Goal: Task Accomplishment & Management: Manage account settings

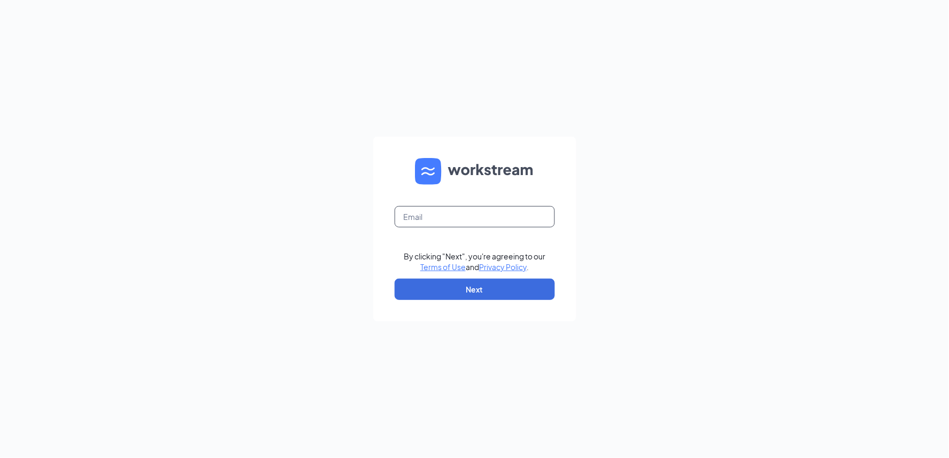
click at [438, 223] on input "text" at bounding box center [475, 216] width 160 height 21
type input "la3601@pjunited.com"
click at [488, 290] on button "Next" at bounding box center [475, 289] width 160 height 21
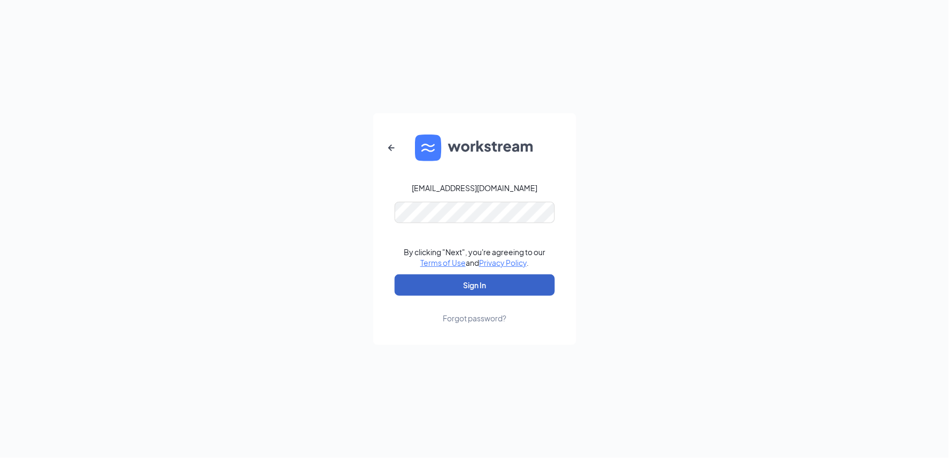
click at [475, 277] on button "Sign In" at bounding box center [475, 284] width 160 height 21
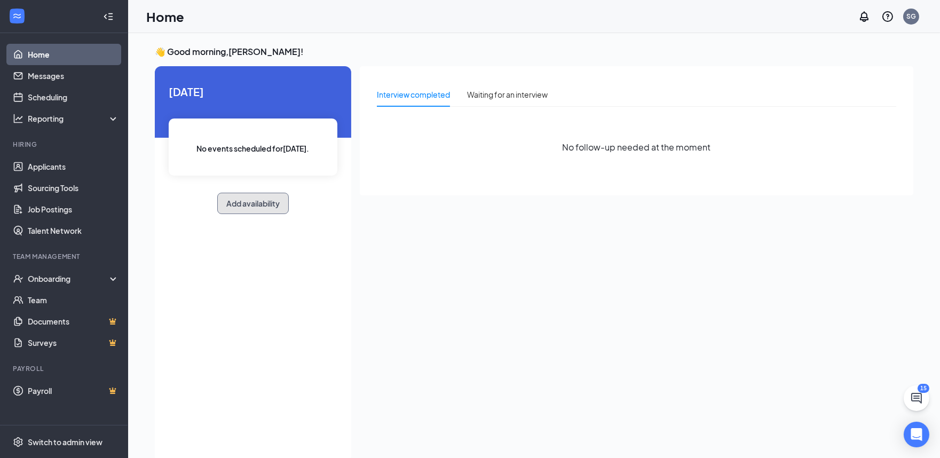
click at [264, 205] on button "Add availability" at bounding box center [253, 203] width 72 height 21
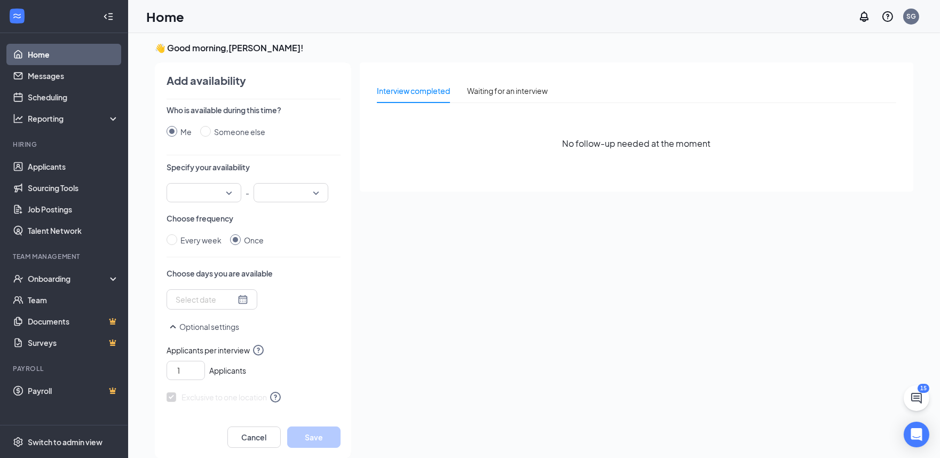
click at [227, 192] on div at bounding box center [204, 192] width 75 height 19
click at [203, 212] on span "09:00 AM" at bounding box center [190, 215] width 31 height 12
click at [313, 190] on input "search" at bounding box center [287, 193] width 54 height 18
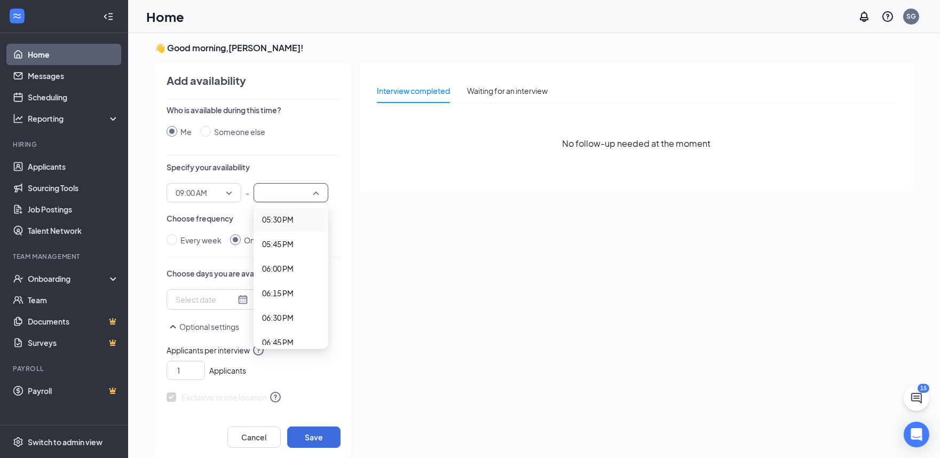
scroll to position [1661, 0]
click at [284, 228] on span "05:00 PM" at bounding box center [277, 230] width 31 height 12
click at [170, 239] on input "Every week" at bounding box center [172, 239] width 11 height 11
radio input "true"
click at [228, 303] on div at bounding box center [230, 300] width 109 height 17
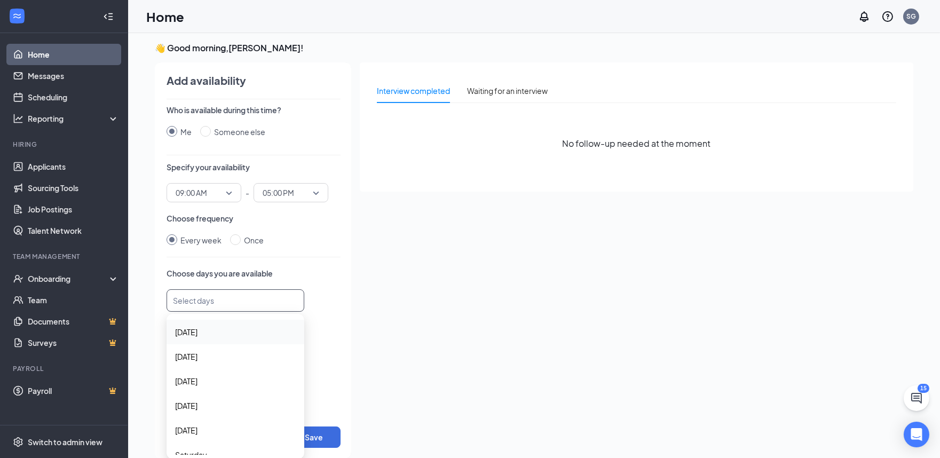
scroll to position [35, 0]
click at [216, 388] on span "[DATE]" at bounding box center [235, 394] width 121 height 12
click at [206, 418] on span "[DATE]" at bounding box center [235, 419] width 121 height 12
click at [208, 445] on span "Saturday" at bounding box center [235, 445] width 121 height 12
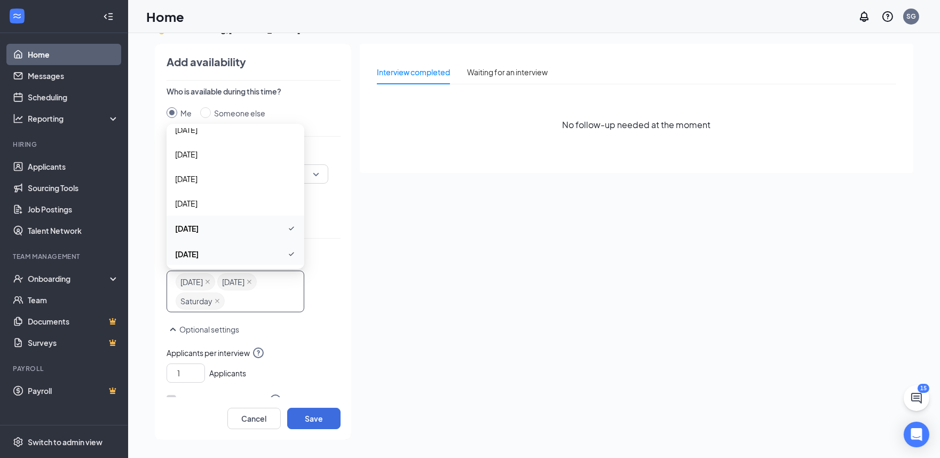
scroll to position [0, 0]
click at [220, 140] on span "[DATE]" at bounding box center [235, 141] width 121 height 12
click at [318, 358] on span "Applicants per interview" at bounding box center [254, 352] width 174 height 13
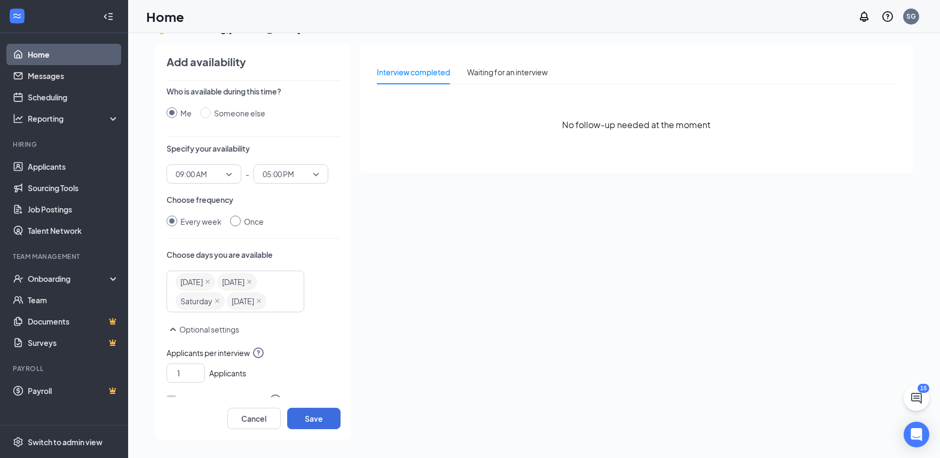
click at [231, 222] on input "Once" at bounding box center [235, 221] width 11 height 11
radio input "true"
radio input "false"
click at [235, 281] on div at bounding box center [212, 281] width 73 height 12
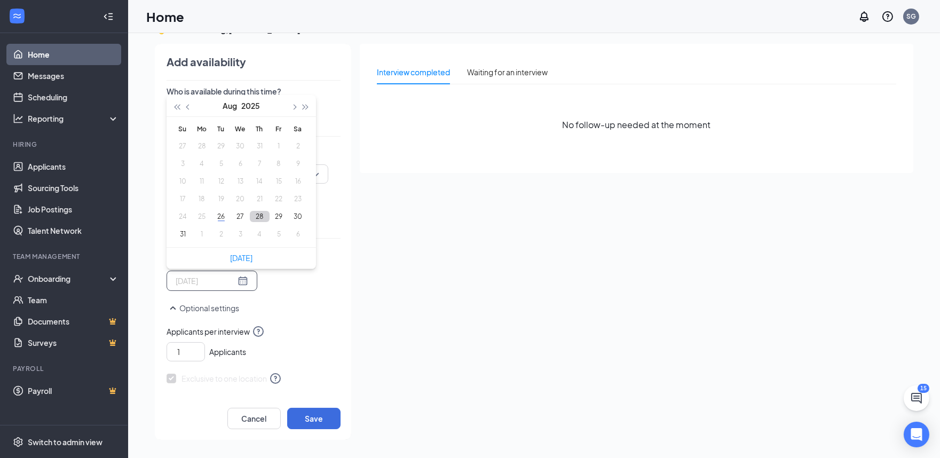
click at [255, 218] on button "28" at bounding box center [260, 216] width 20 height 11
click at [287, 220] on button "29" at bounding box center [279, 216] width 20 height 11
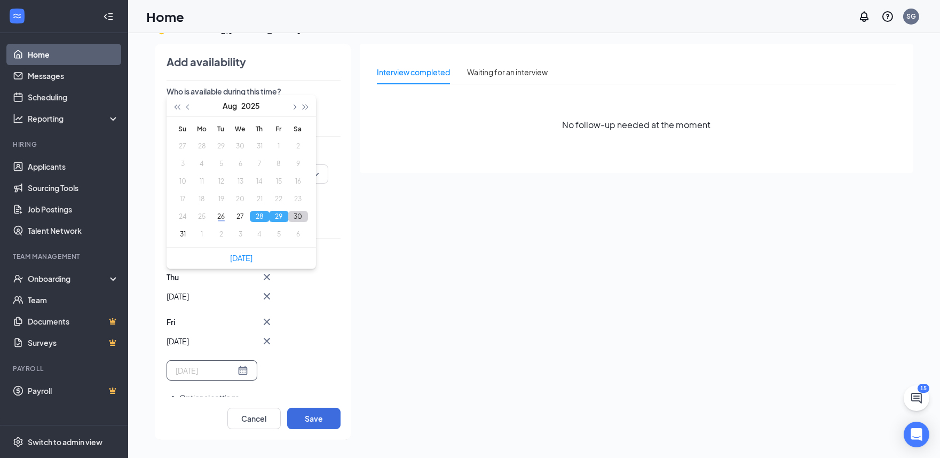
click at [296, 219] on button "30" at bounding box center [298, 216] width 20 height 11
click at [180, 234] on button "31" at bounding box center [183, 233] width 20 height 11
type input "[DATE]"
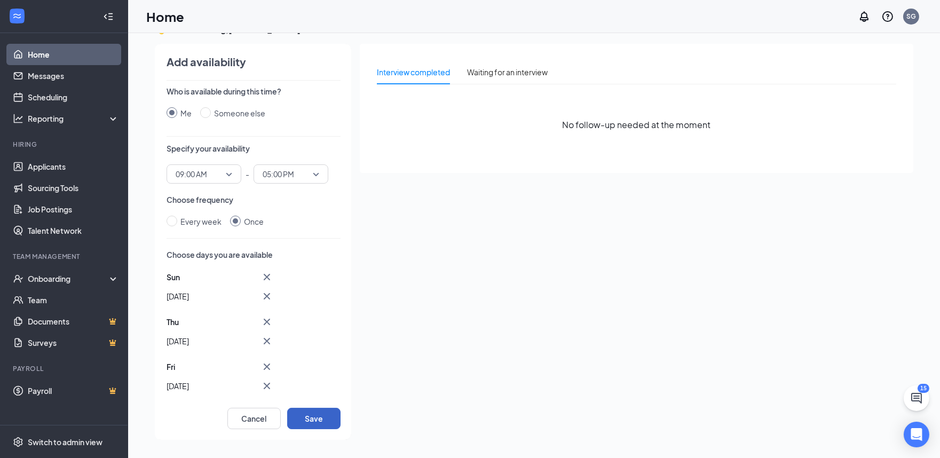
click at [316, 415] on button "Save" at bounding box center [313, 418] width 53 height 21
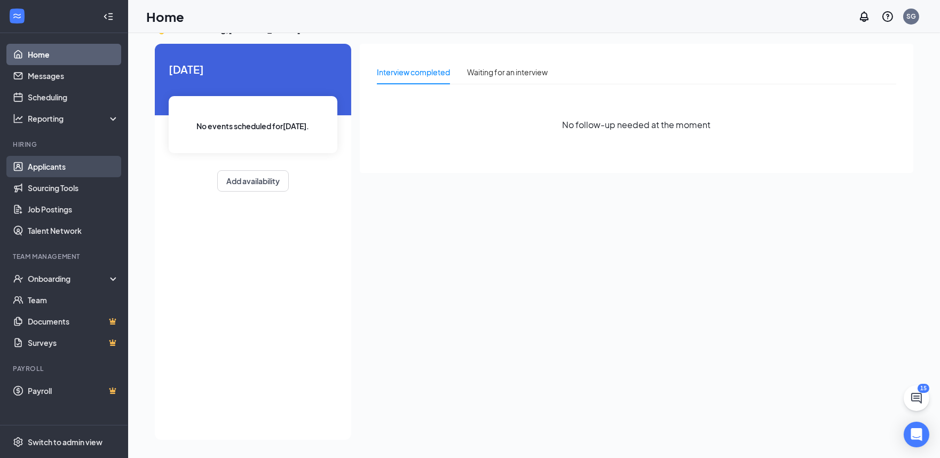
click at [42, 167] on link "Applicants" at bounding box center [73, 166] width 91 height 21
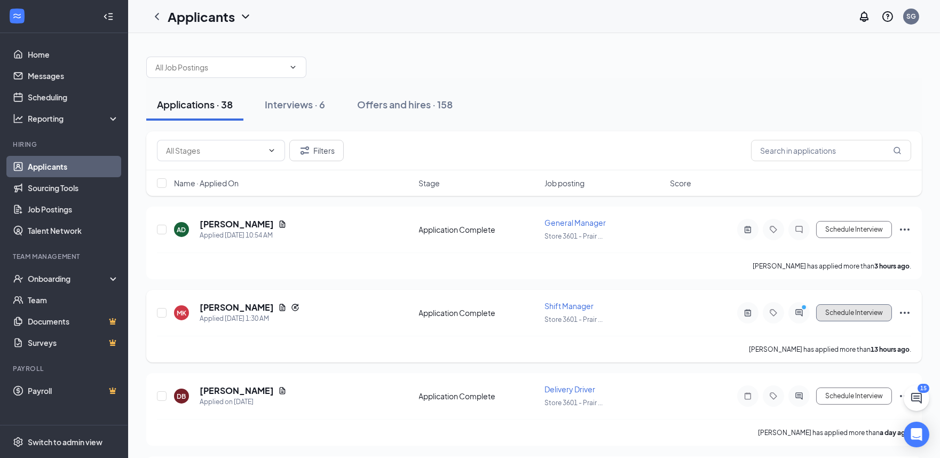
click at [831, 313] on button "Schedule Interview" at bounding box center [854, 312] width 76 height 17
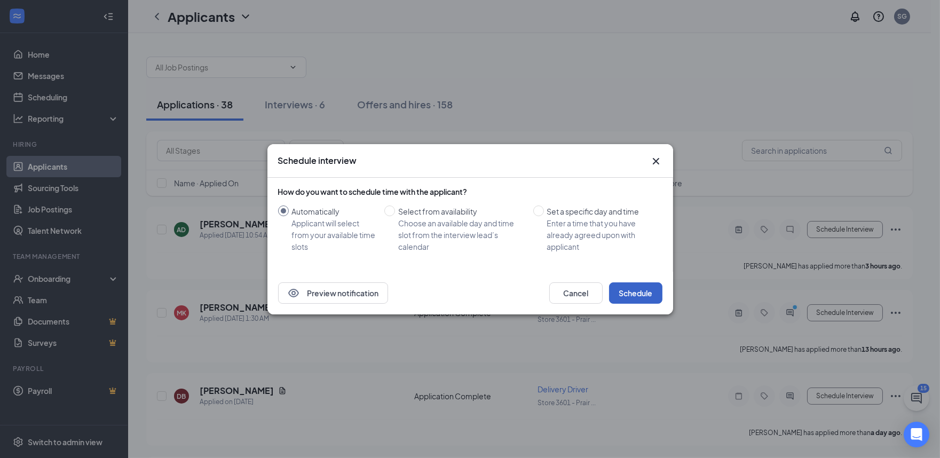
click at [631, 294] on button "Schedule" at bounding box center [635, 292] width 53 height 21
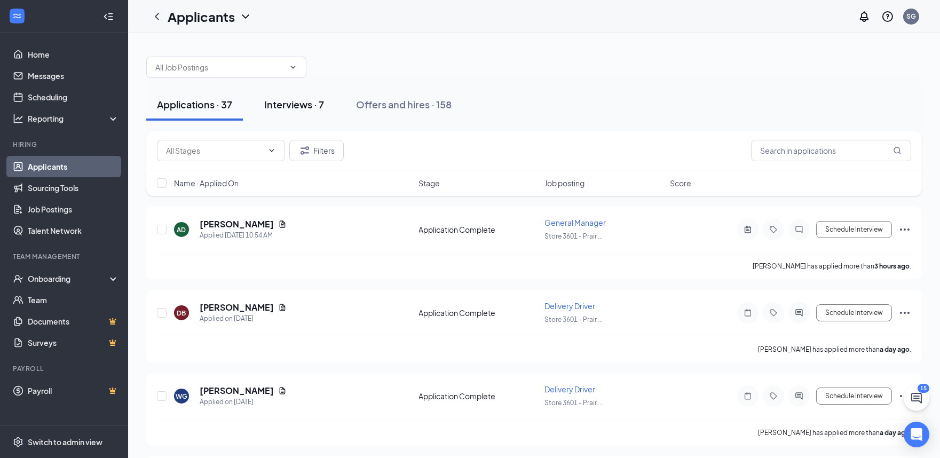
click at [312, 107] on div "Interviews · 7" at bounding box center [294, 104] width 60 height 13
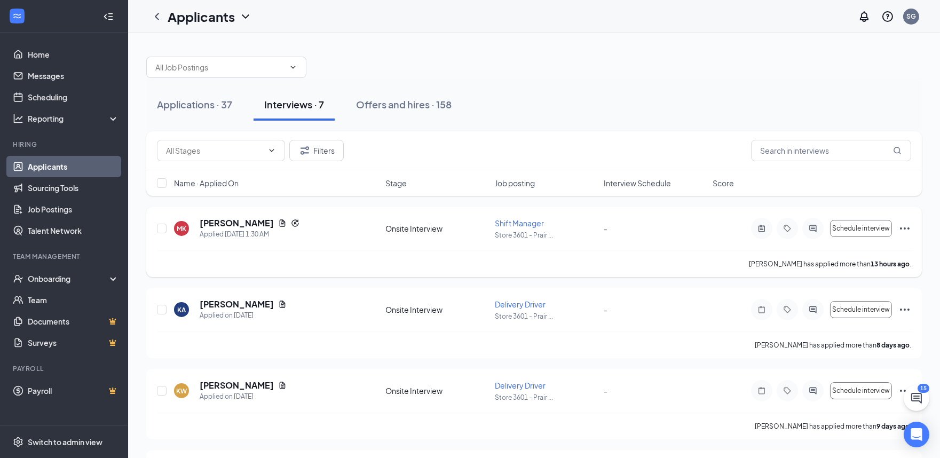
click at [815, 222] on div at bounding box center [812, 228] width 21 height 21
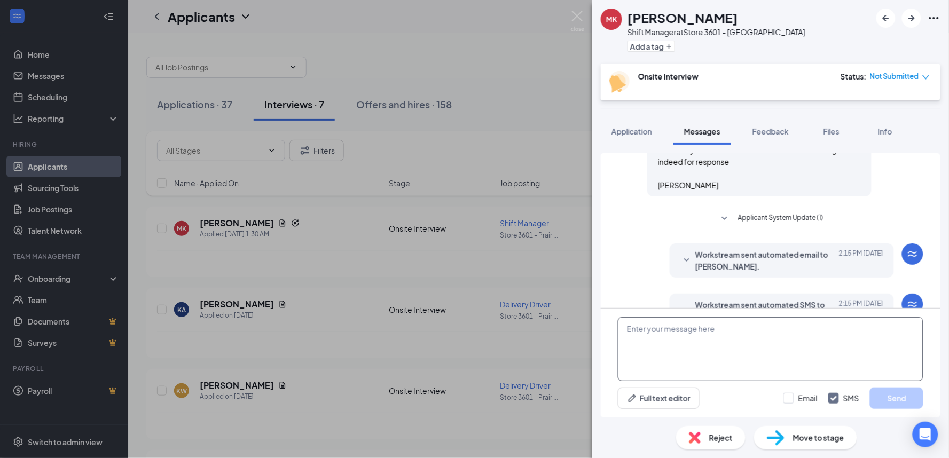
scroll to position [259, 0]
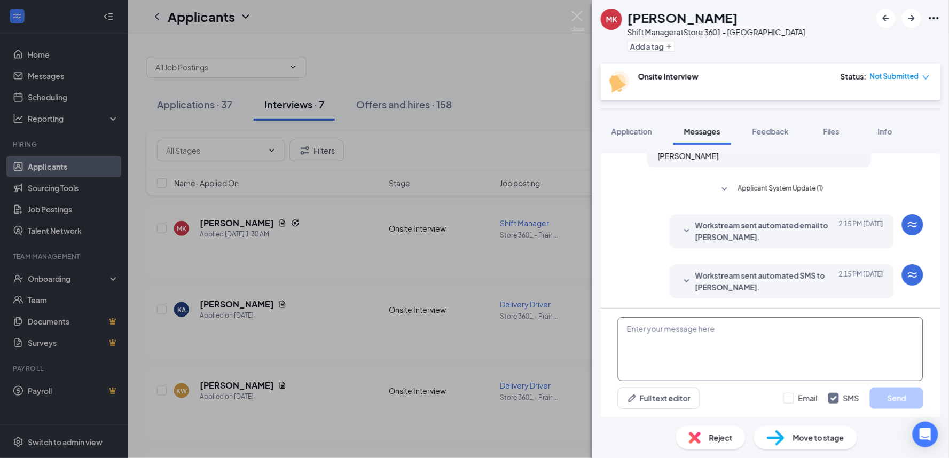
click at [704, 328] on textarea at bounding box center [770, 349] width 305 height 64
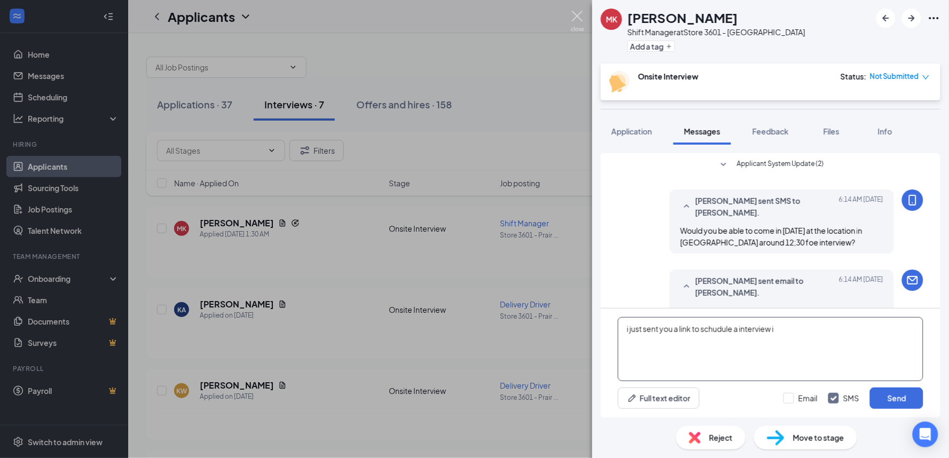
type textarea "i just sent you a link to schudule a interview i"
click at [575, 12] on img at bounding box center [577, 21] width 13 height 21
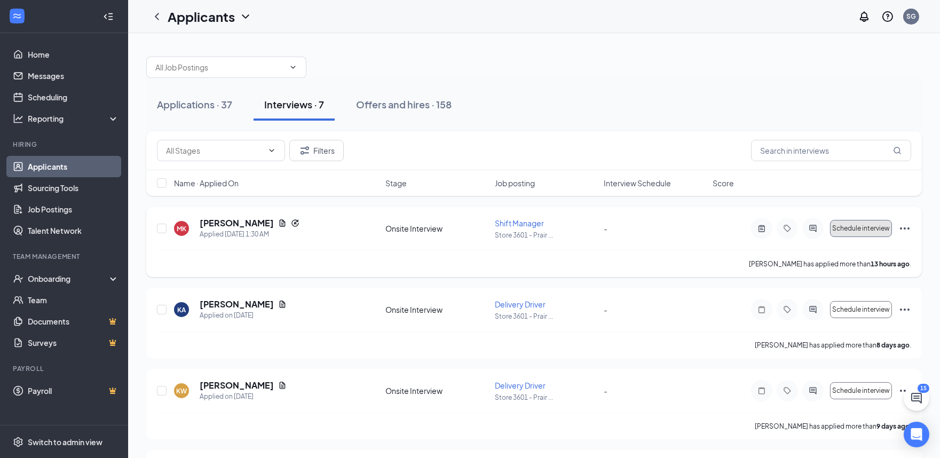
click at [858, 228] on span "Schedule interview" at bounding box center [861, 228] width 58 height 7
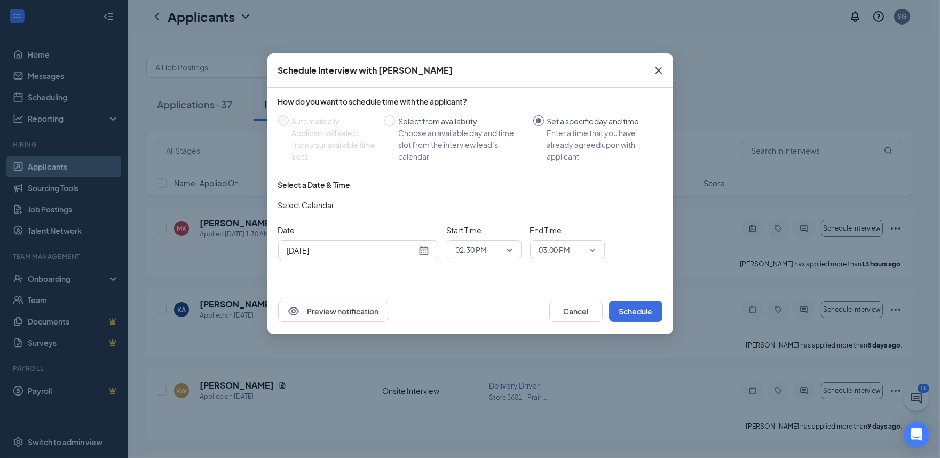
click at [658, 67] on icon "Cross" at bounding box center [658, 70] width 13 height 13
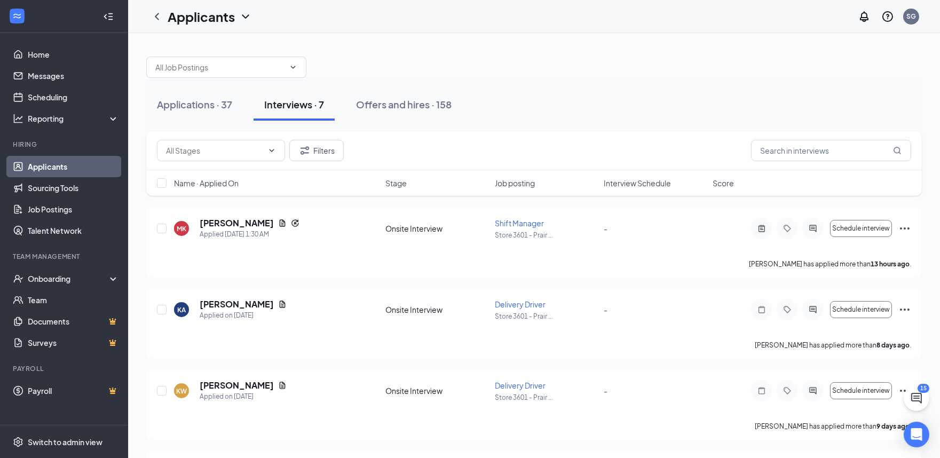
click at [41, 168] on link "Applicants" at bounding box center [73, 166] width 91 height 21
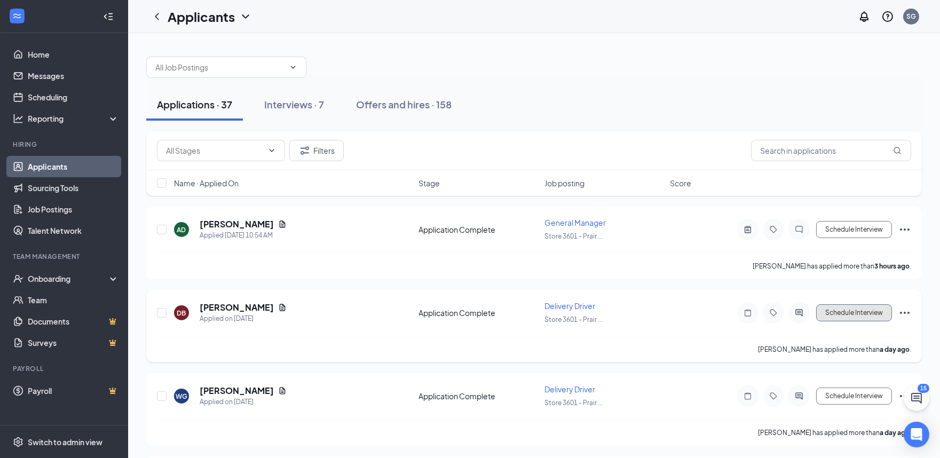
click at [840, 313] on button "Schedule Interview" at bounding box center [854, 312] width 76 height 17
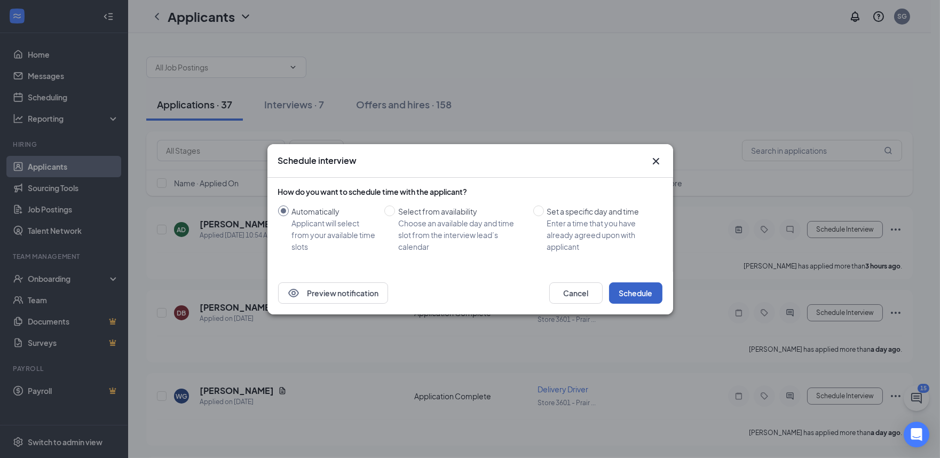
click at [634, 291] on button "Schedule" at bounding box center [635, 292] width 53 height 21
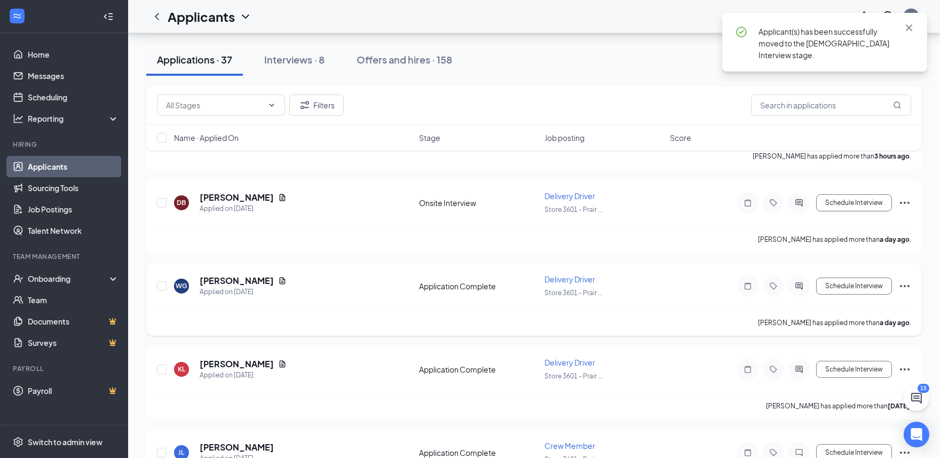
scroll to position [119, 0]
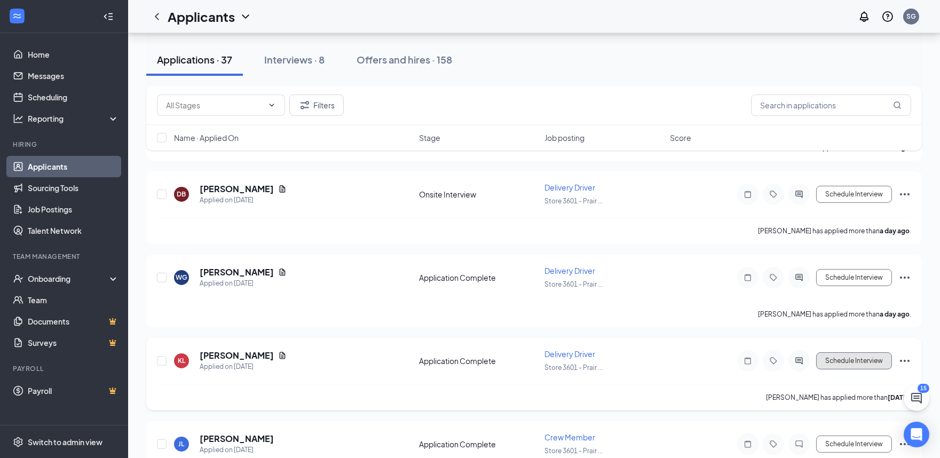
click at [862, 357] on button "Schedule Interview" at bounding box center [854, 360] width 76 height 17
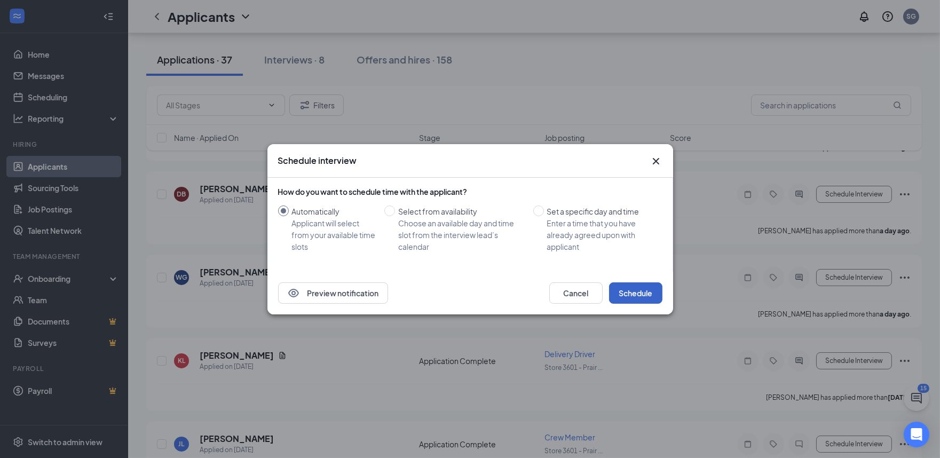
click at [647, 292] on button "Schedule" at bounding box center [635, 292] width 53 height 21
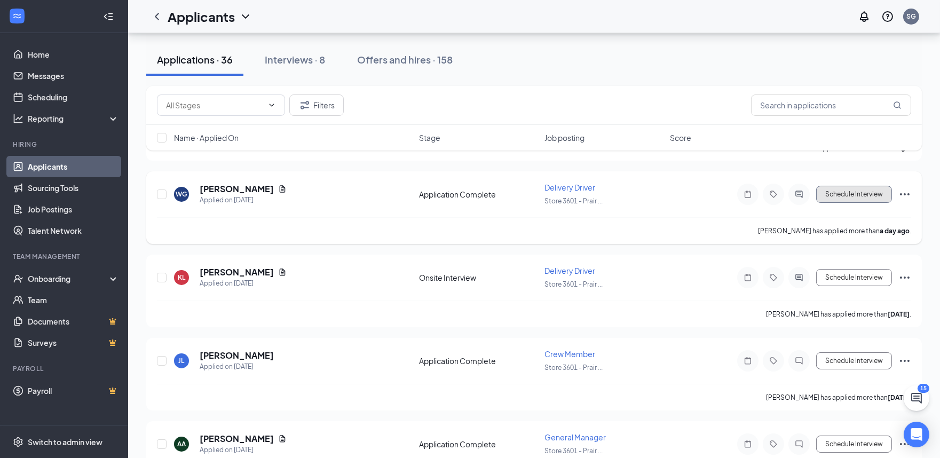
click at [862, 193] on button "Schedule Interview" at bounding box center [854, 194] width 76 height 17
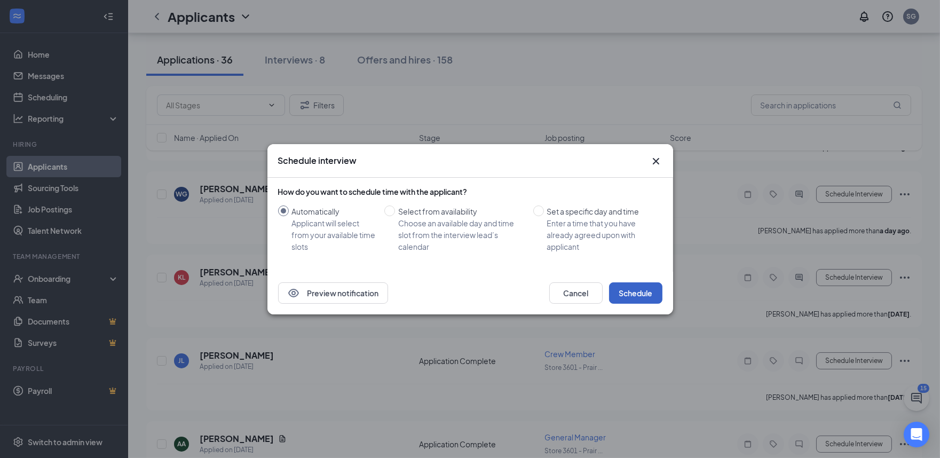
click at [638, 289] on button "Schedule" at bounding box center [635, 292] width 53 height 21
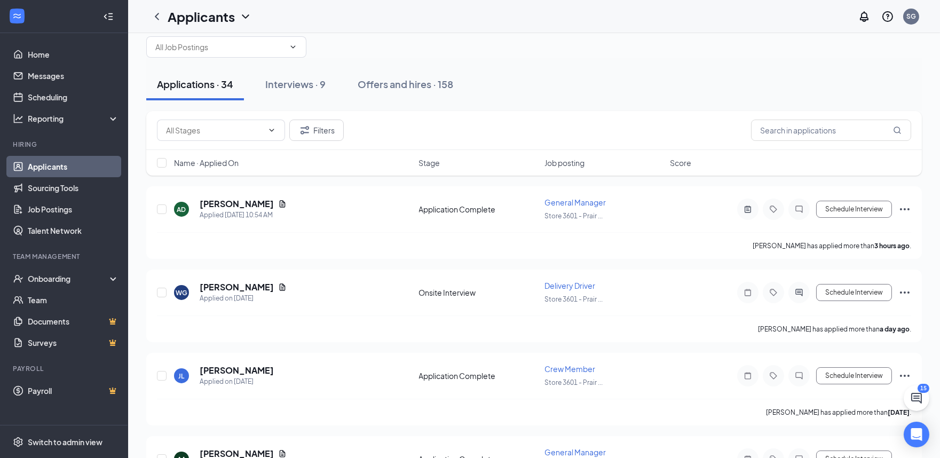
scroll to position [0, 0]
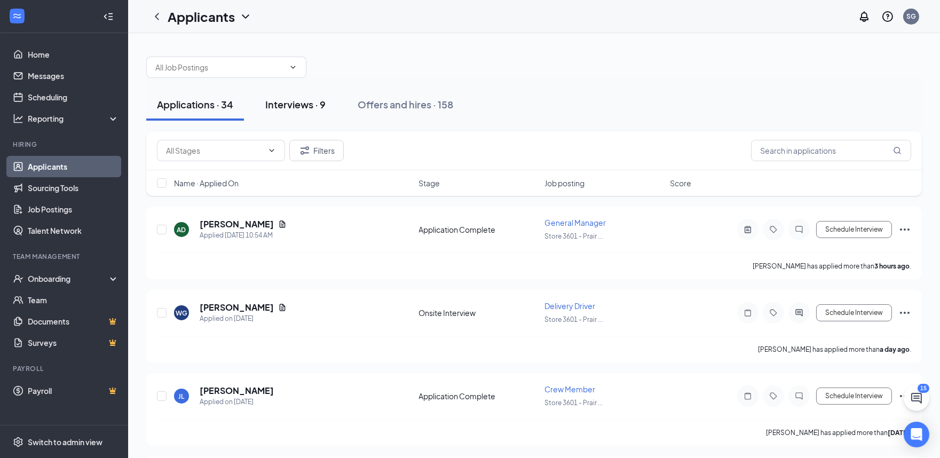
click at [298, 107] on div "Interviews · 9" at bounding box center [295, 104] width 60 height 13
